Goal: Task Accomplishment & Management: Manage account settings

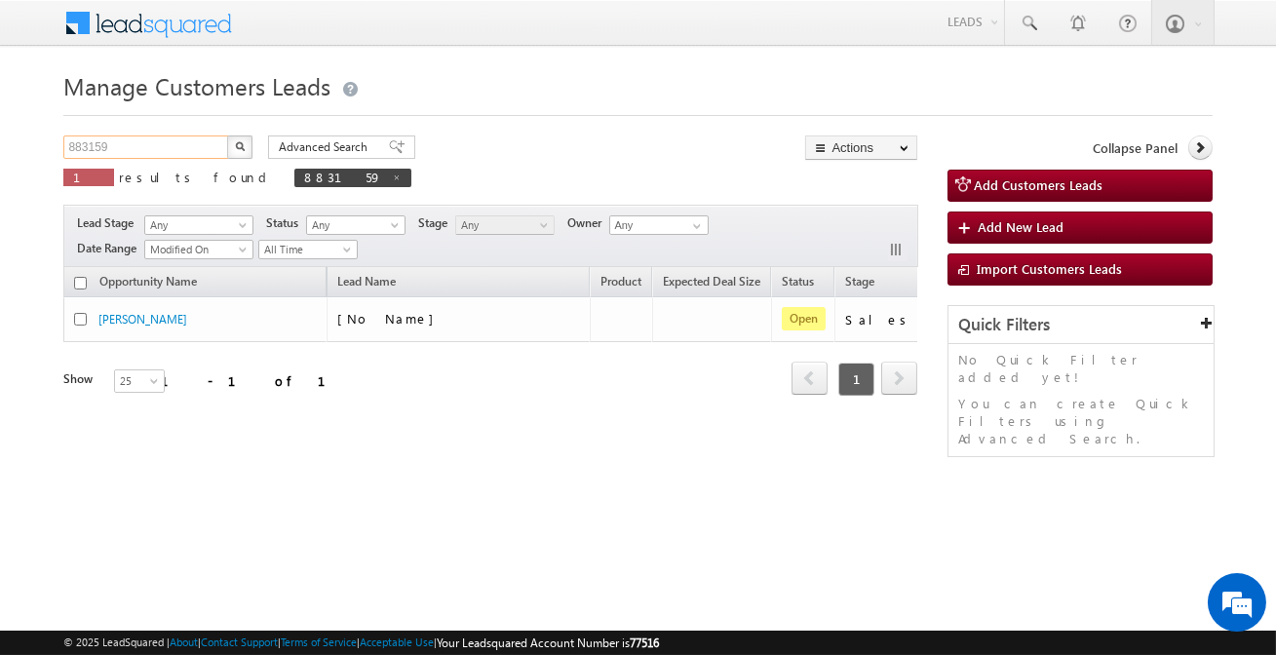
click at [200, 146] on input "883159" at bounding box center [146, 147] width 167 height 23
paste input "TopUp4"
type input "TopUp4"
click at [227, 136] on button "button" at bounding box center [239, 147] width 25 height 23
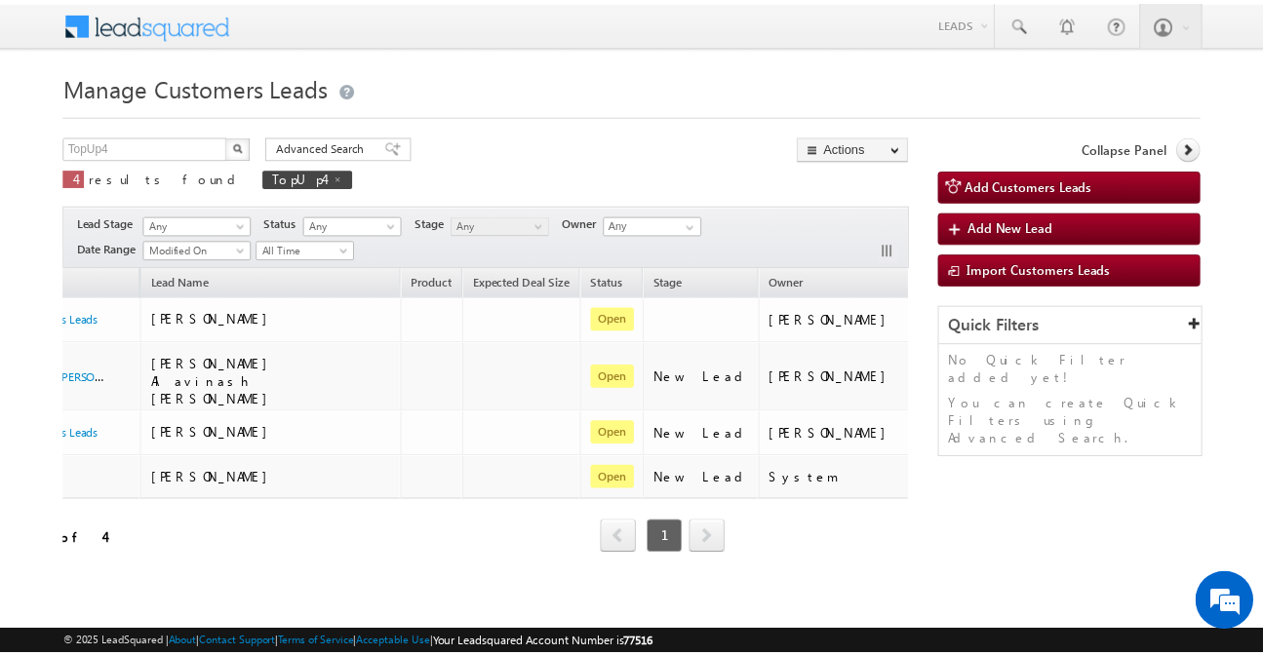
scroll to position [0, 264]
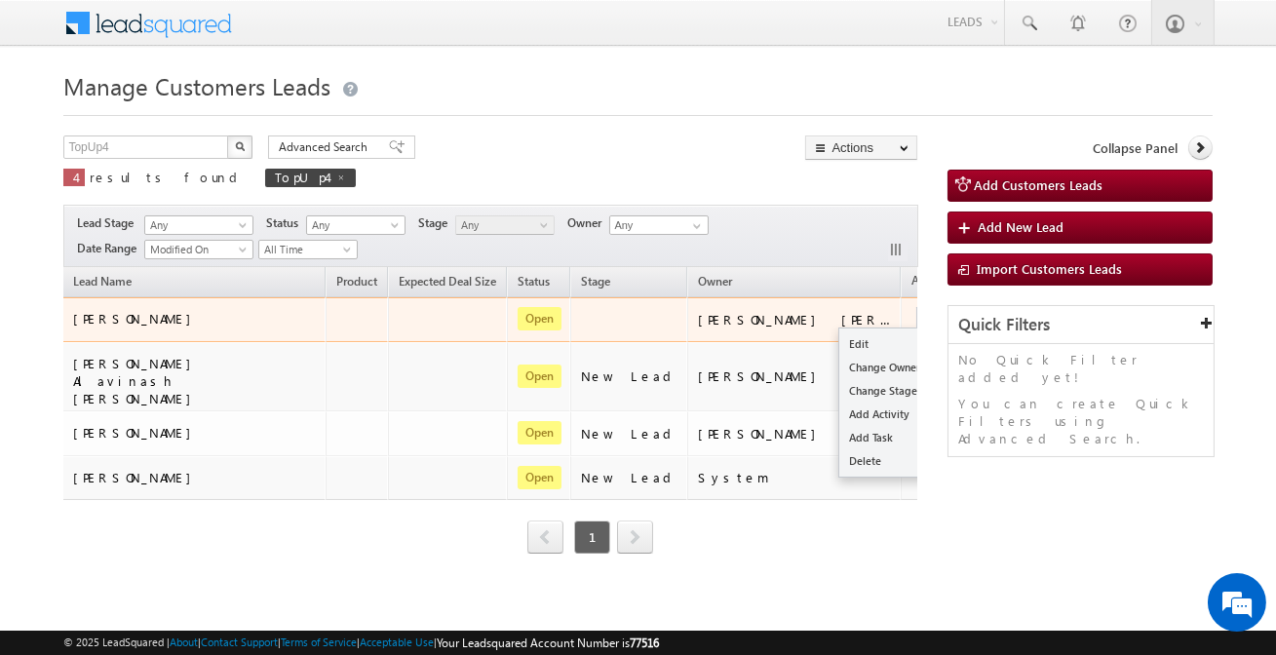
click at [918, 313] on button "button" at bounding box center [928, 319] width 20 height 20
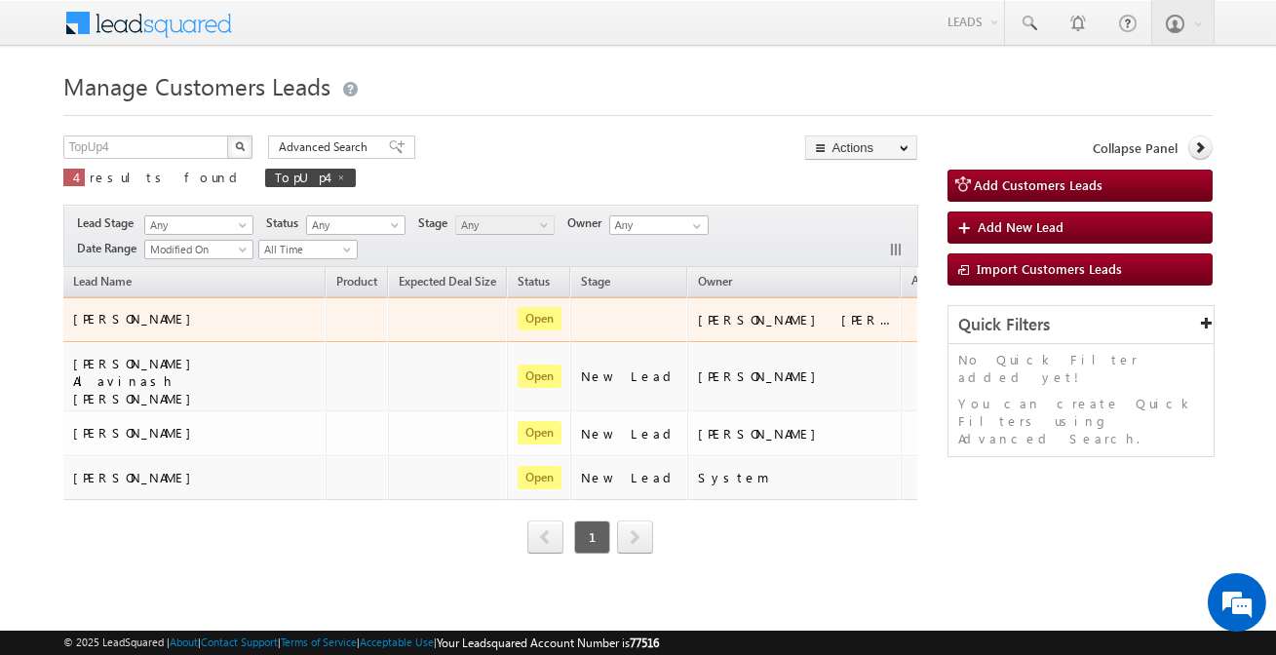
click at [821, 334] on td "[PERSON_NAME] [PERSON_NAME]" at bounding box center [794, 319] width 215 height 45
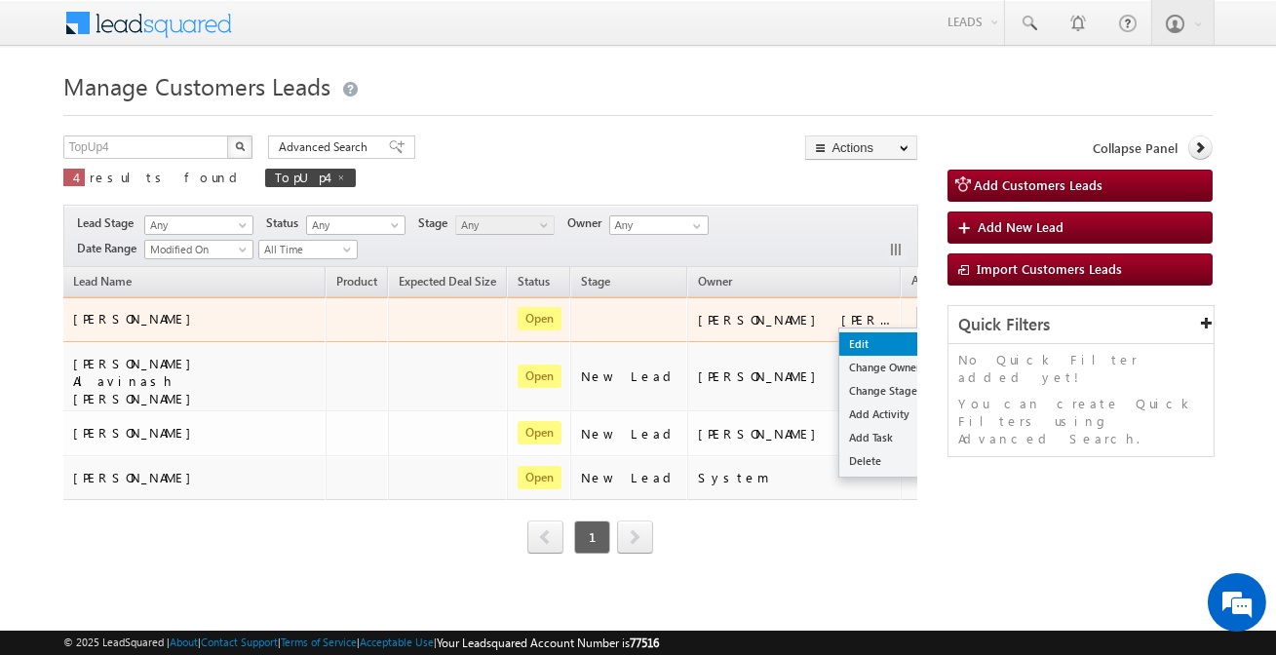
click at [840, 341] on link "Edit" at bounding box center [889, 344] width 98 height 23
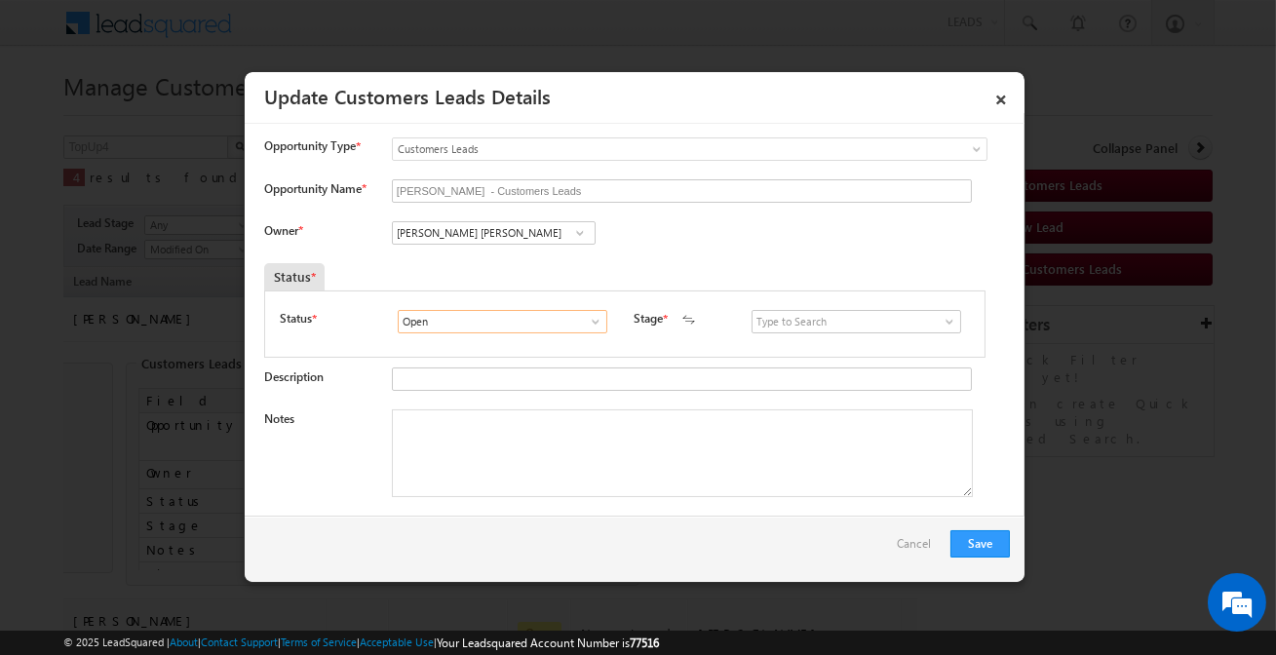
click at [530, 322] on input "Open" at bounding box center [503, 321] width 210 height 23
drag, startPoint x: 793, startPoint y: 304, endPoint x: 790, endPoint y: 322, distance: 17.8
click at [790, 313] on div "Status * Open Won Lost Open Stage * New Lead Interested Pending Documents" at bounding box center [625, 324] width 722 height 67
click at [790, 322] on input at bounding box center [857, 321] width 210 height 23
click at [787, 348] on link "Sales Marked" at bounding box center [856, 345] width 209 height 22
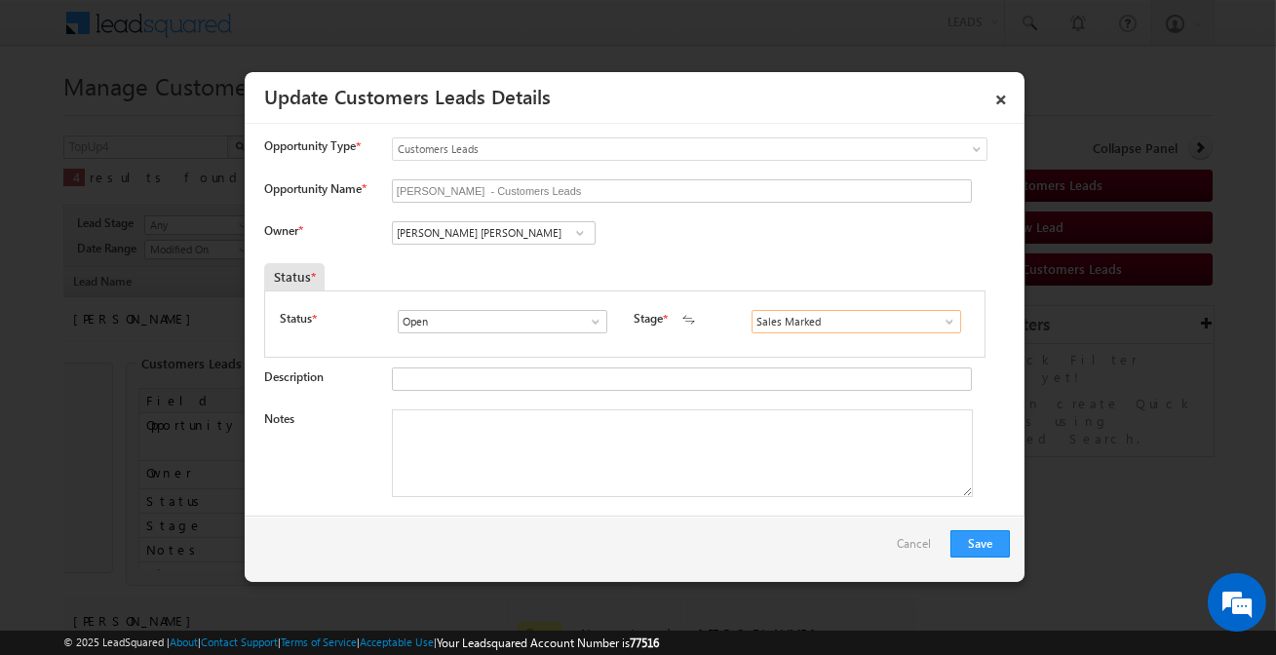
type input "Sales Marked"
click at [504, 237] on input "[PERSON_NAME] [PERSON_NAME]" at bounding box center [494, 232] width 204 height 23
paste input "[PERSON_NAME]"
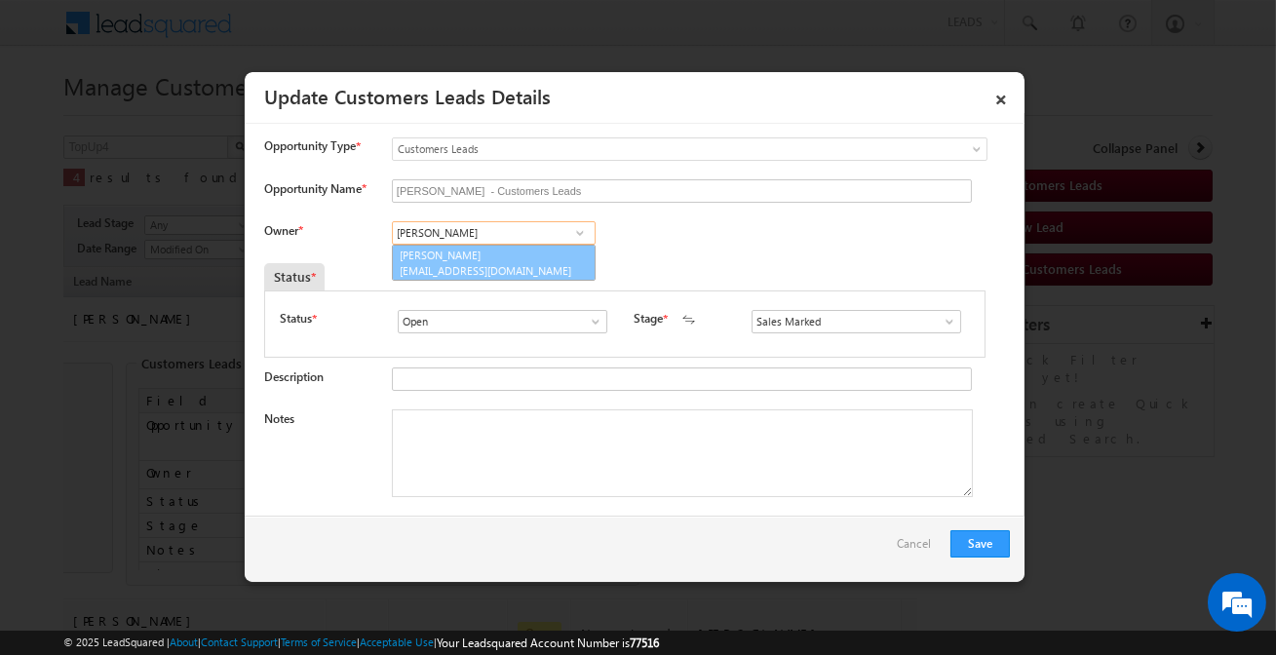
click at [528, 258] on link "[PERSON_NAME] [EMAIL_ADDRESS][DOMAIN_NAME]" at bounding box center [494, 263] width 204 height 37
type input "[PERSON_NAME]"
click at [531, 442] on textarea "Notes" at bounding box center [682, 454] width 581 height 88
paste textarea "Customer interested for 4 lakh top-up amount"
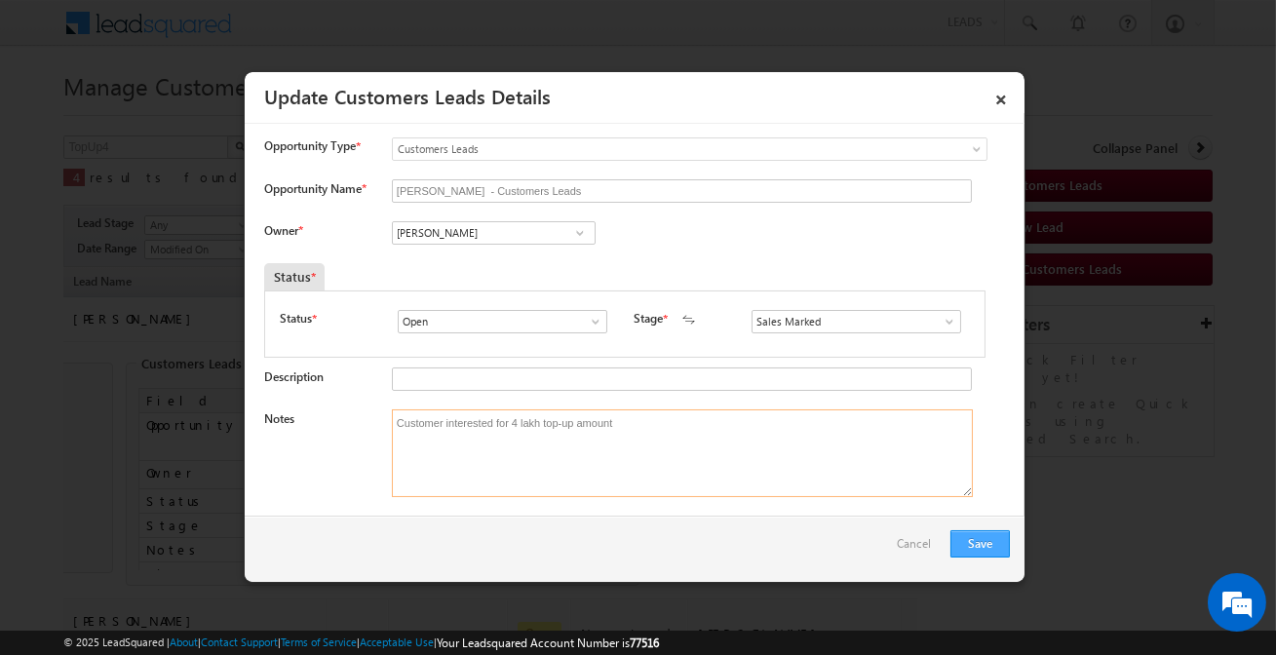
type textarea "Customer interested for 4 lakh top-up amount"
click at [987, 533] on button "Save" at bounding box center [980, 543] width 59 height 27
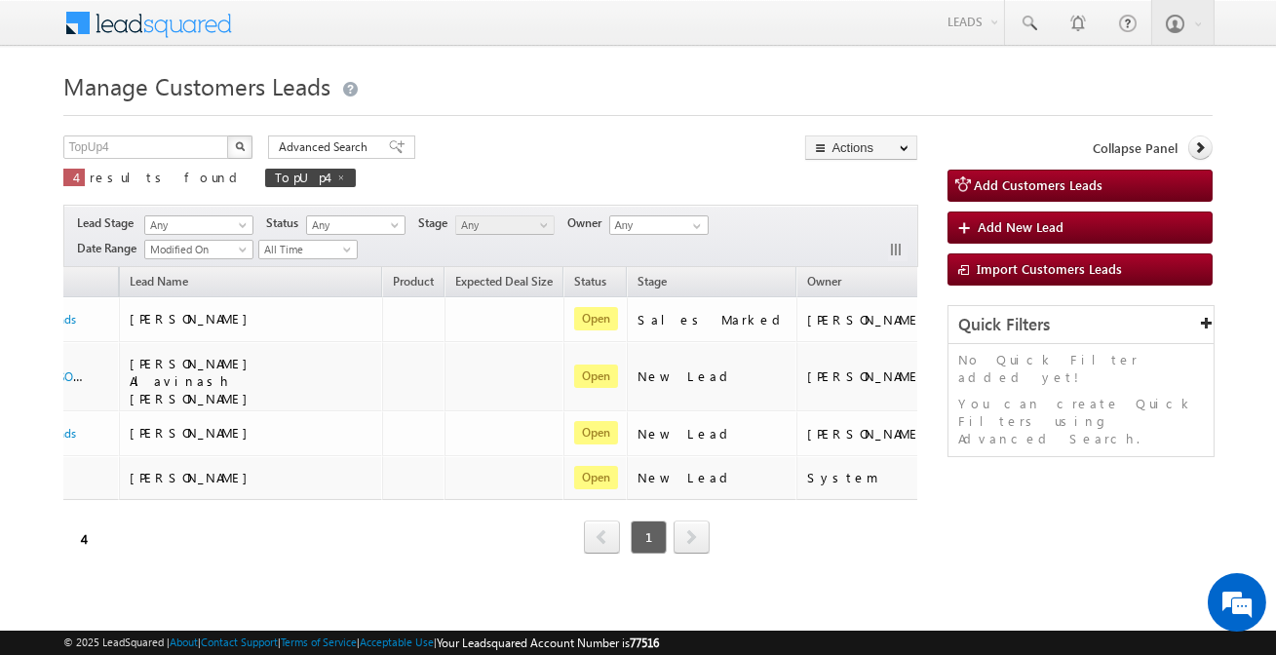
scroll to position [0, 200]
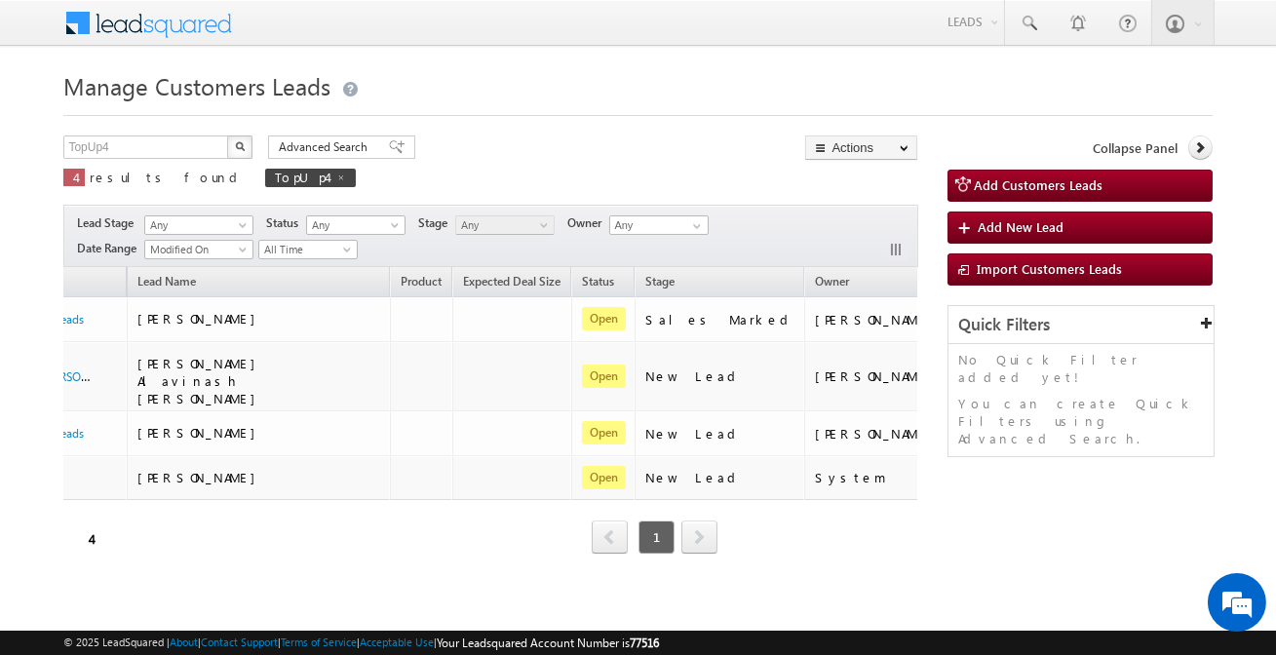
drag, startPoint x: 332, startPoint y: 610, endPoint x: 241, endPoint y: 589, distance: 93.2
click at [242, 601] on html "Menu [PERSON_NAME] sitar a3@ks erve." at bounding box center [638, 328] width 1276 height 656
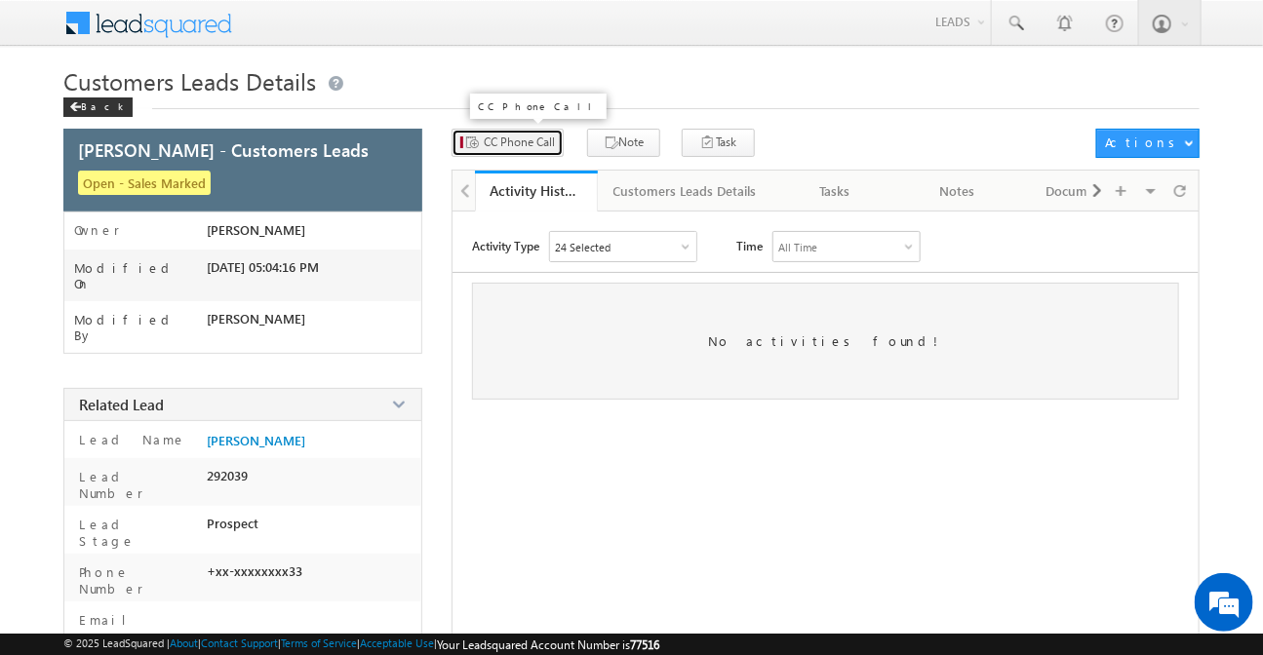
click at [515, 143] on span "CC Phone Call" at bounding box center [519, 143] width 71 height 18
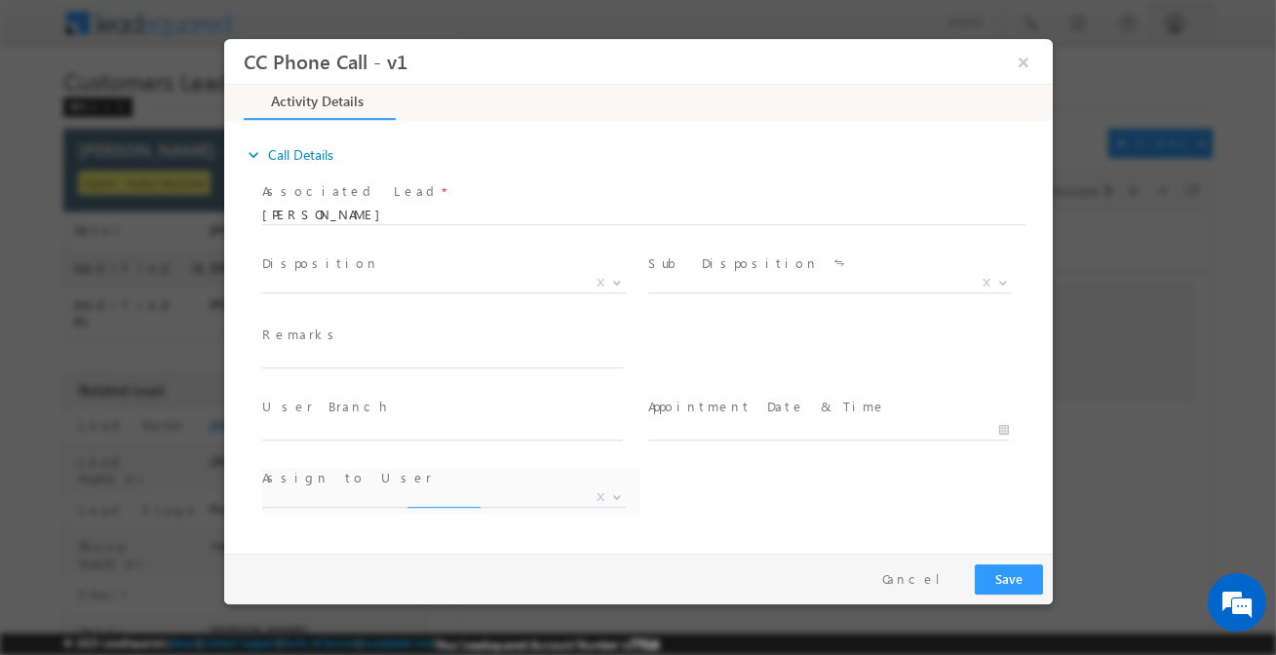
select select "[EMAIL_ADDRESS][DOMAIN_NAME]"
click at [395, 291] on span "Qualified Open Contacted Language Barrier Closed Lead Not Eligible X" at bounding box center [450, 286] width 378 height 23
click at [397, 286] on span "X" at bounding box center [443, 284] width 364 height 20
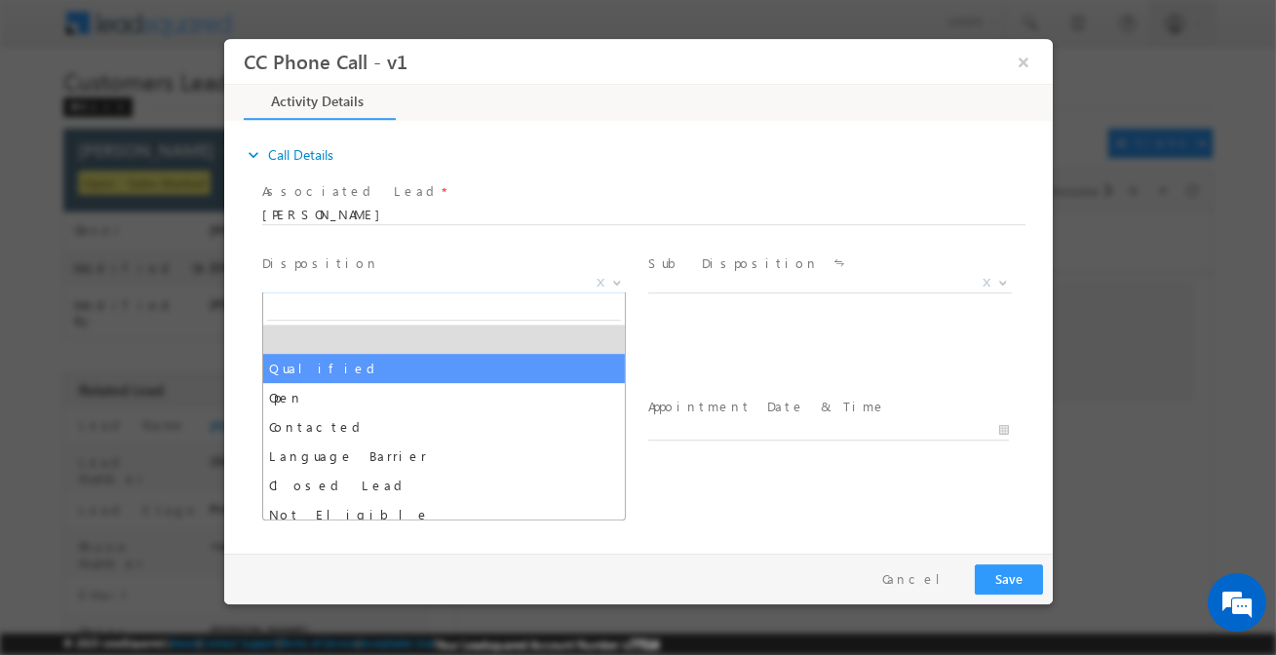
drag, startPoint x: 368, startPoint y: 378, endPoint x: 715, endPoint y: 321, distance: 351.9
select select "Qualified"
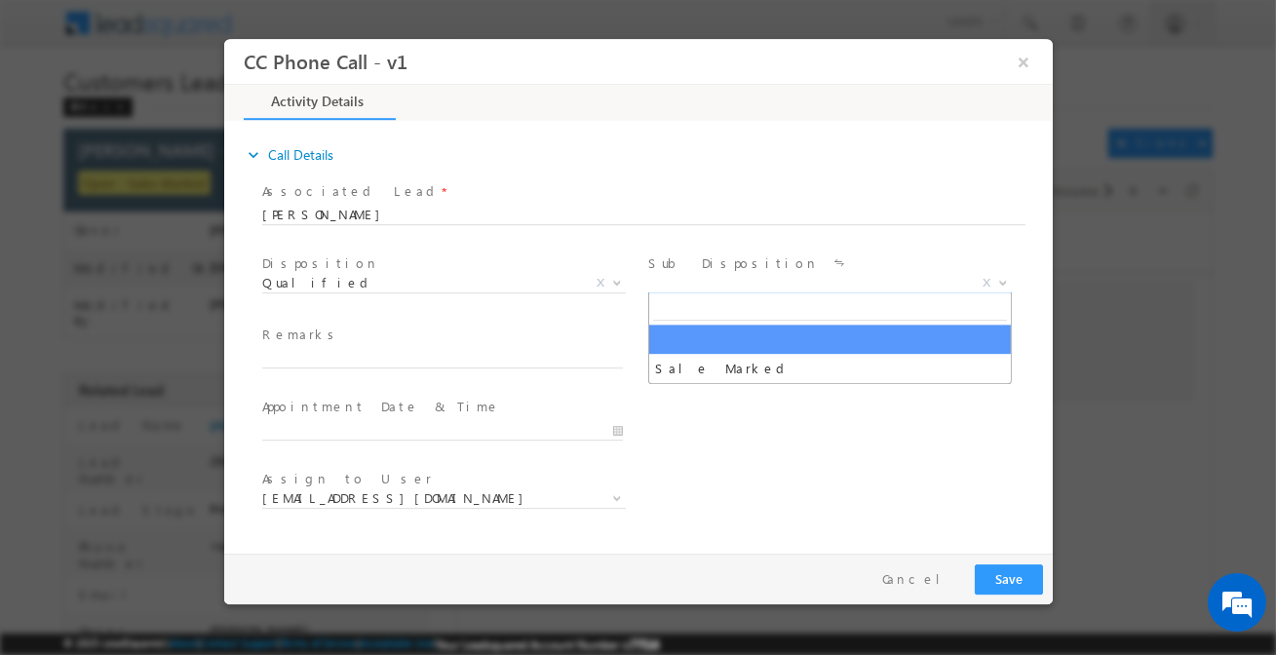
click at [725, 286] on span "X" at bounding box center [830, 284] width 364 height 20
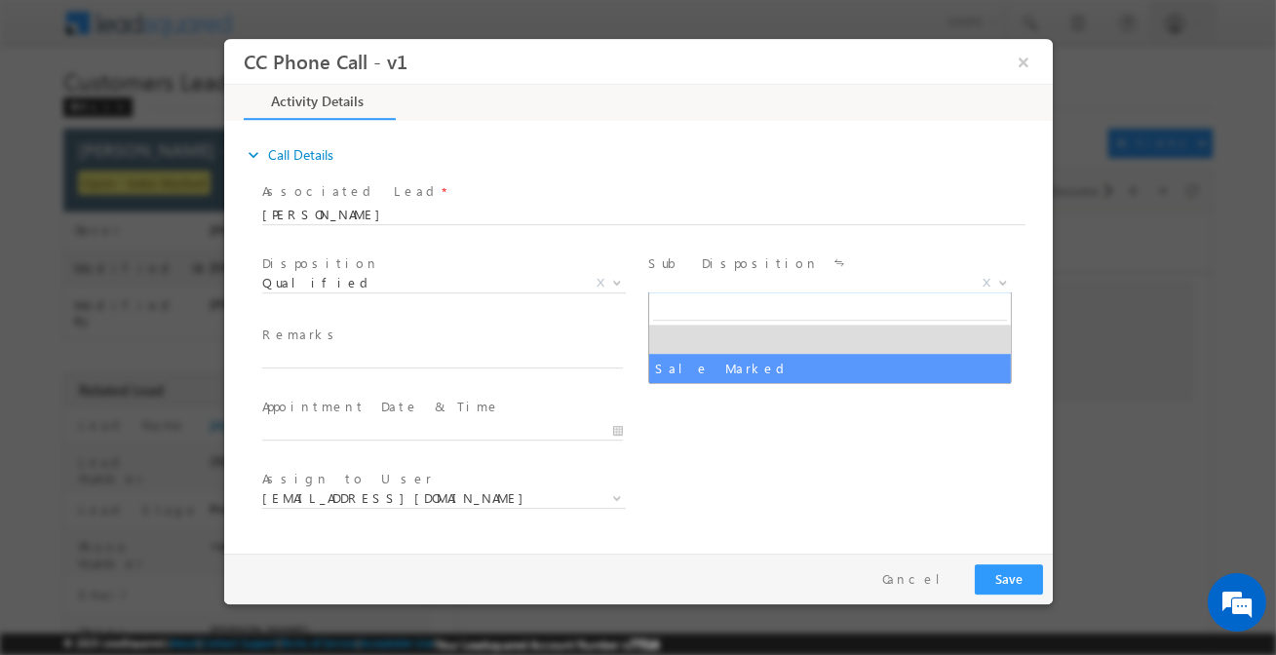
select select "Sale Marked"
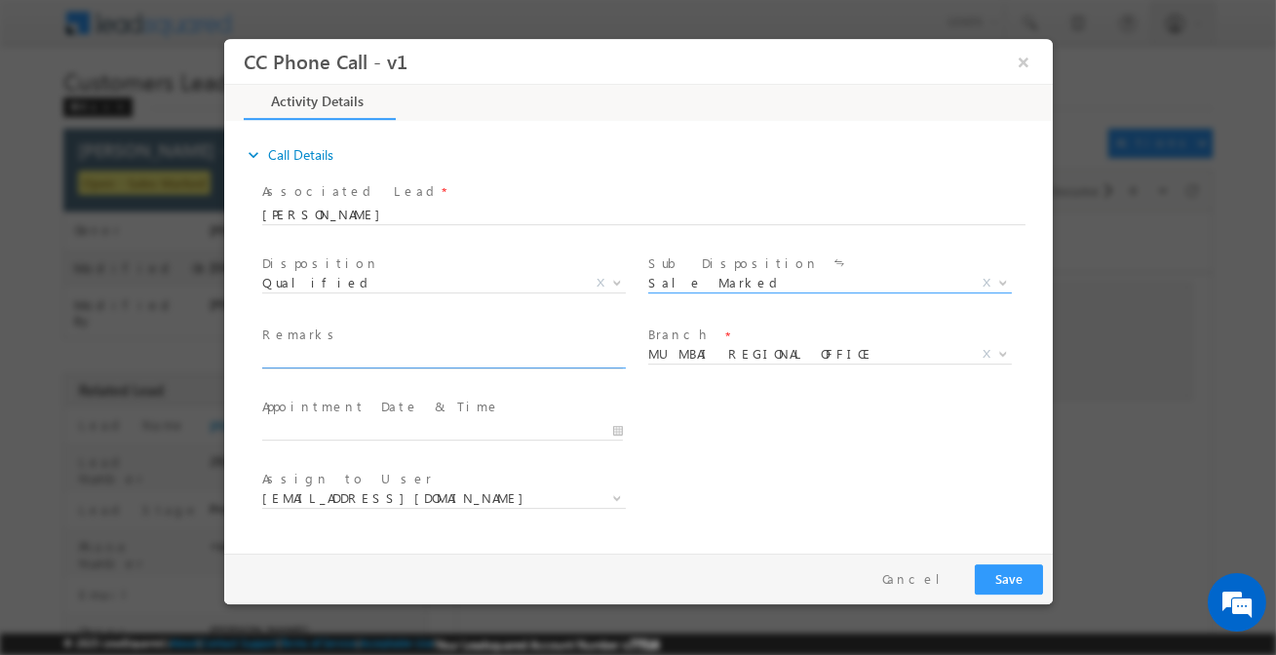
click at [582, 357] on input "text" at bounding box center [441, 359] width 361 height 20
paste input "Customer interested for 4 lakh top-up amount"
type input "Customer interested for 4 lakh top-up amount"
click at [726, 373] on span at bounding box center [828, 378] width 360 height 21
click at [732, 359] on span "MUMBAI REGIONAL OFFICE" at bounding box center [806, 354] width 317 height 18
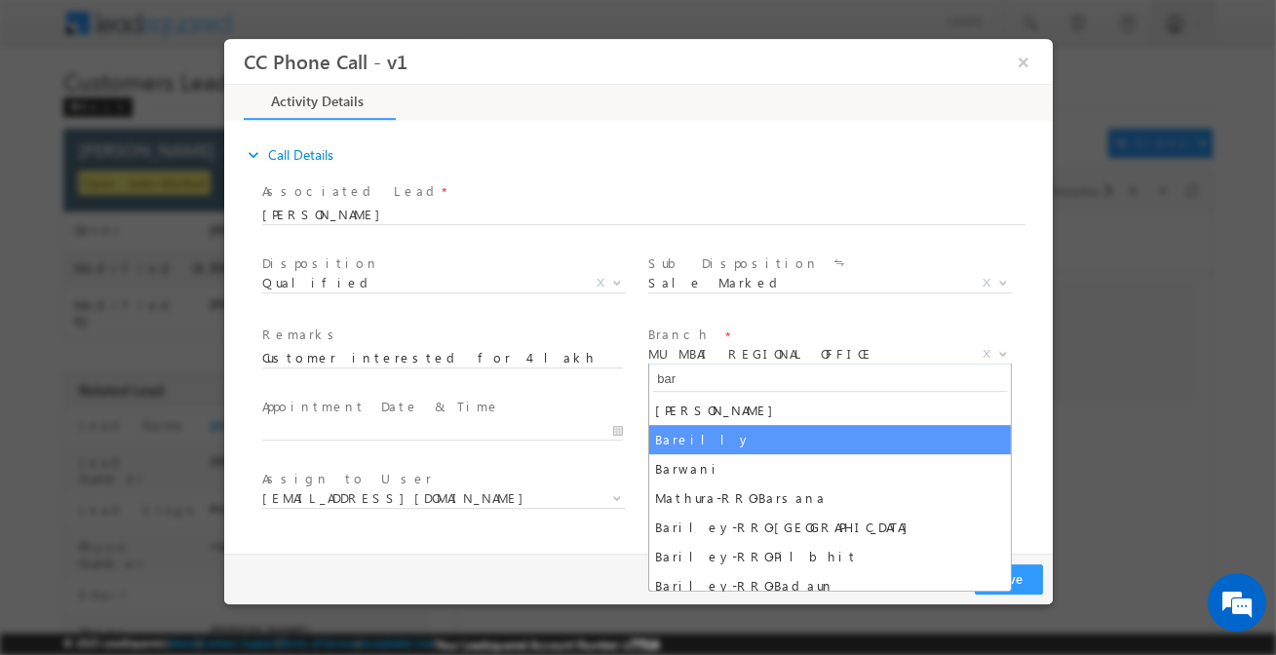
type input "bar"
select select "Bareilly"
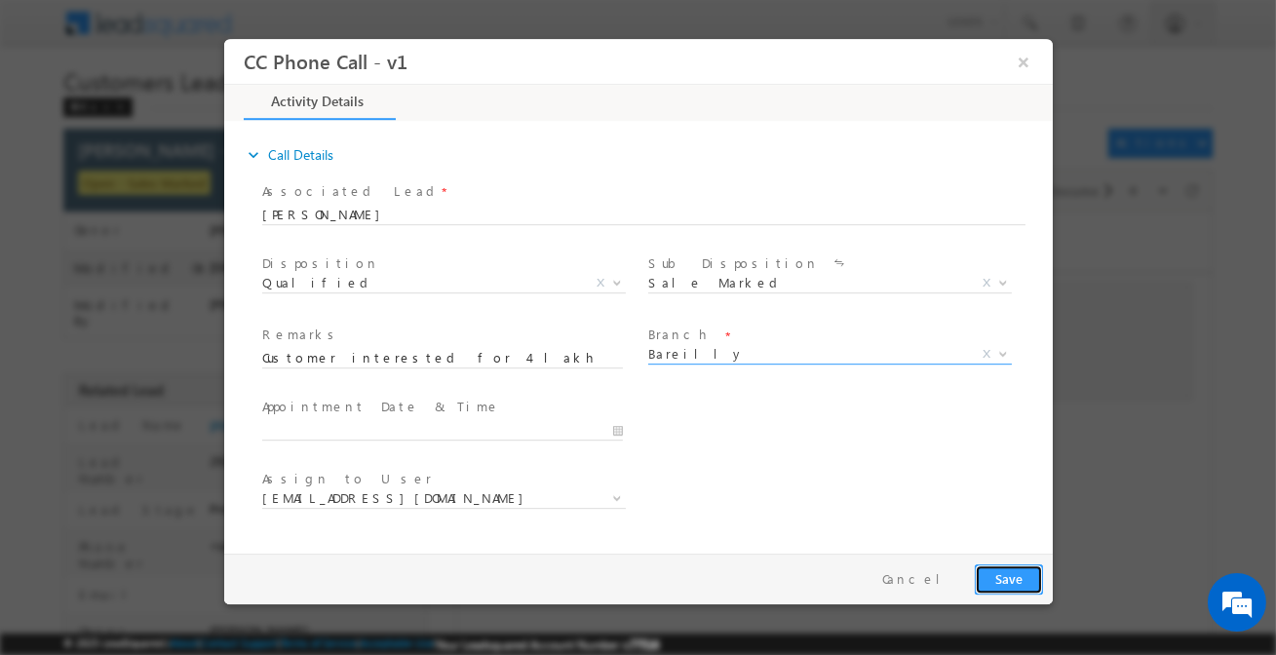
click at [1014, 591] on button "Save" at bounding box center [1008, 580] width 68 height 30
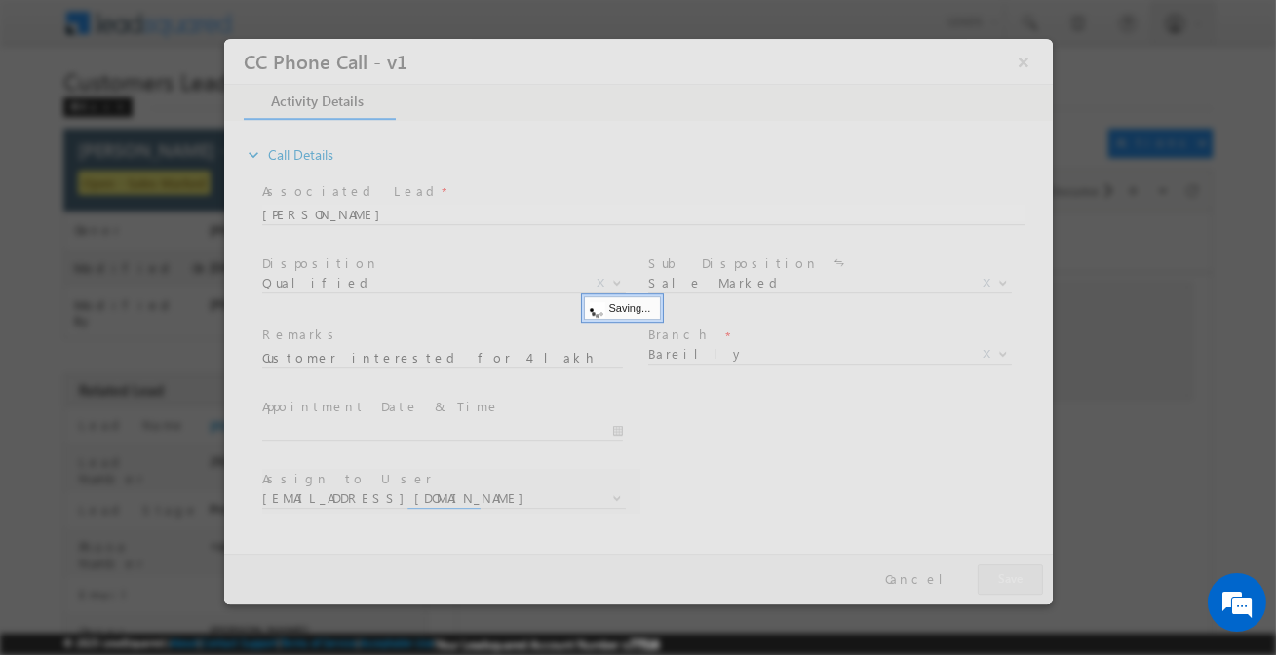
select select "[EMAIL_ADDRESS][DOMAIN_NAME]"
